Goal: Transaction & Acquisition: Subscribe to service/newsletter

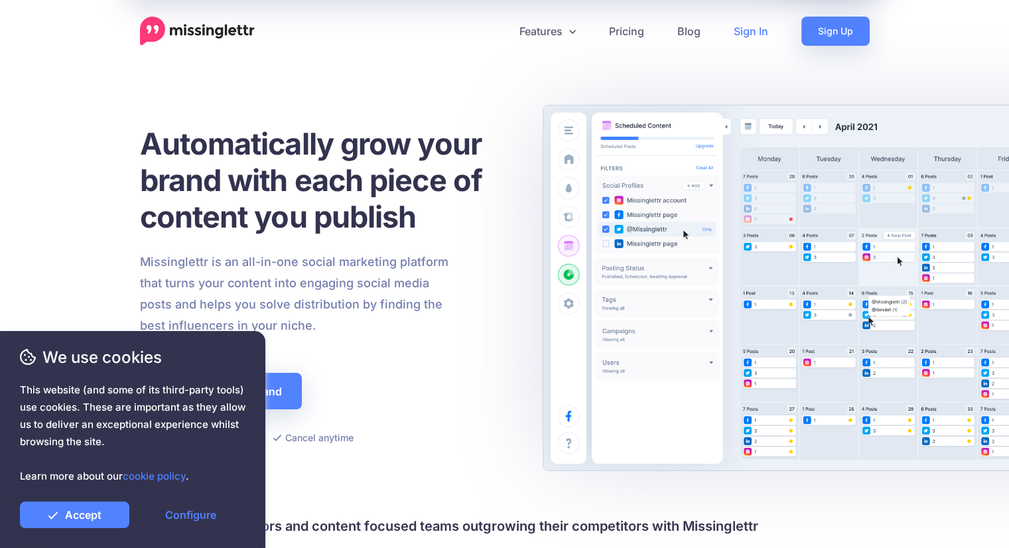
click at [743, 31] on link "Sign In" at bounding box center [751, 31] width 68 height 29
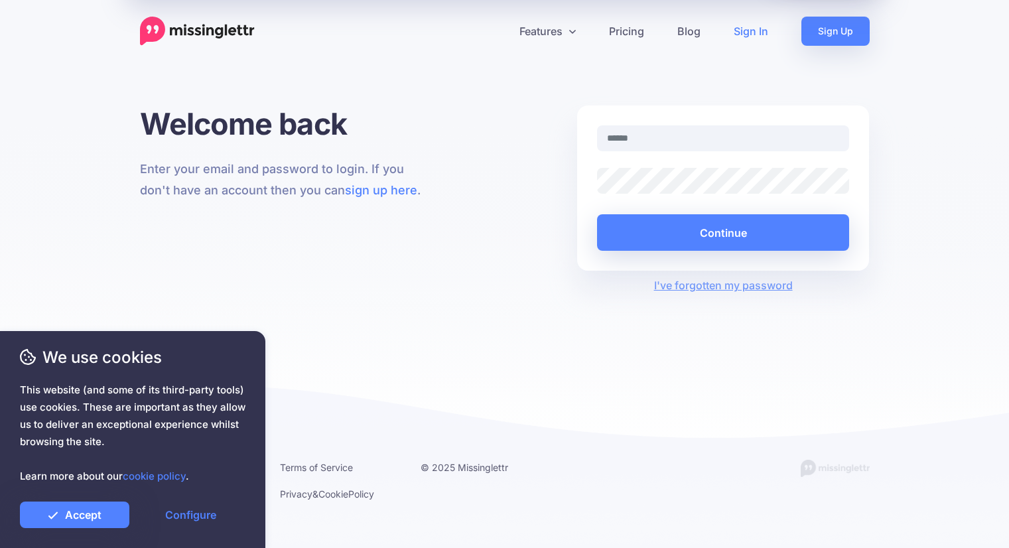
click at [690, 136] on input "text" at bounding box center [723, 138] width 253 height 26
click at [666, 143] on input "text" at bounding box center [723, 138] width 253 height 26
click at [425, 298] on div "Welcome back Enter your email and password to login. If you don't have an accou…" at bounding box center [504, 281] width 1009 height 353
click at [721, 136] on input "text" at bounding box center [723, 138] width 253 height 26
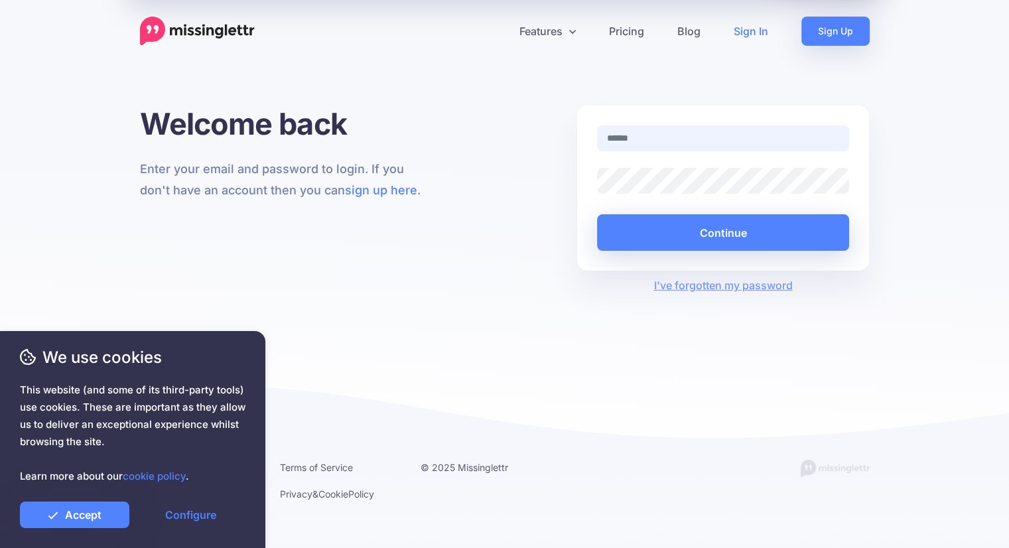
click at [706, 139] on input "text" at bounding box center [723, 138] width 253 height 26
click at [194, 519] on link "Configure" at bounding box center [190, 514] width 109 height 27
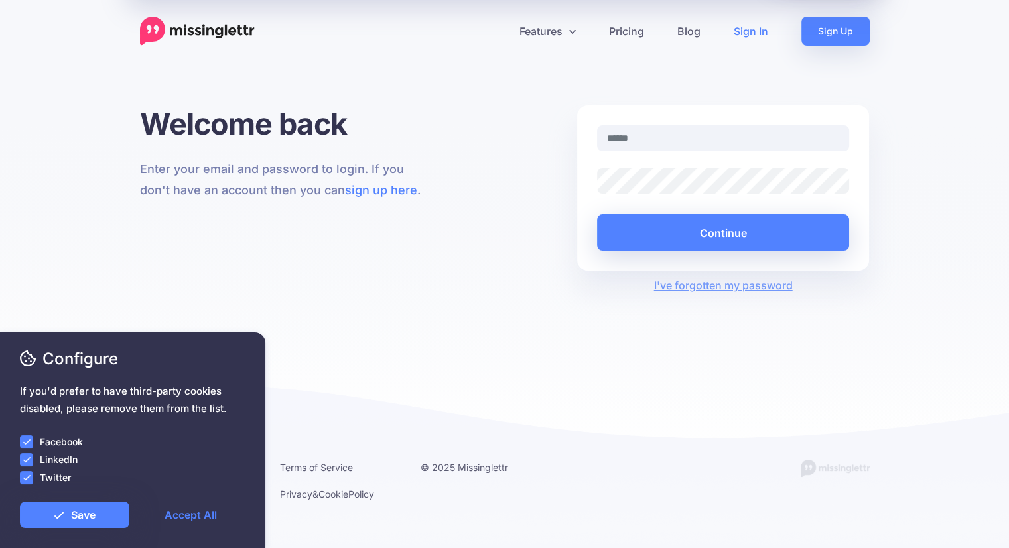
click at [25, 476] on ins at bounding box center [26, 477] width 13 height 13
click at [24, 460] on ins at bounding box center [26, 459] width 13 height 13
click at [19, 430] on div "We use cookies This website (and some of its third-party tools) use cookies. Th…" at bounding box center [132, 440] width 265 height 216
click at [28, 439] on ins at bounding box center [26, 441] width 13 height 13
click at [70, 511] on link "Save" at bounding box center [74, 514] width 109 height 27
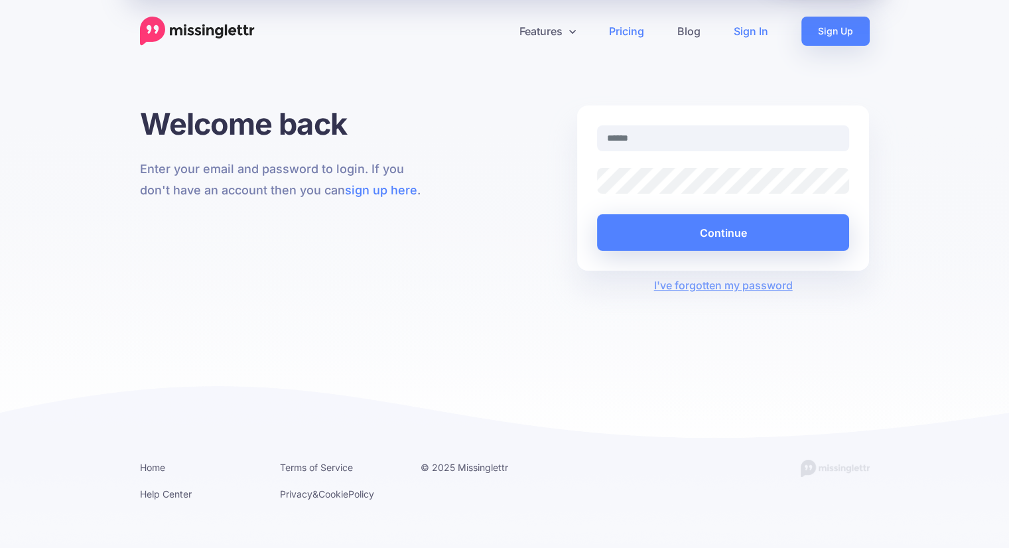
click at [635, 32] on link "Pricing" at bounding box center [626, 31] width 68 height 29
click at [397, 97] on div "Features Drip Campaigns Drive traffic on autopilot Curate" at bounding box center [504, 229] width 1009 height 459
